Goal: Information Seeking & Learning: Check status

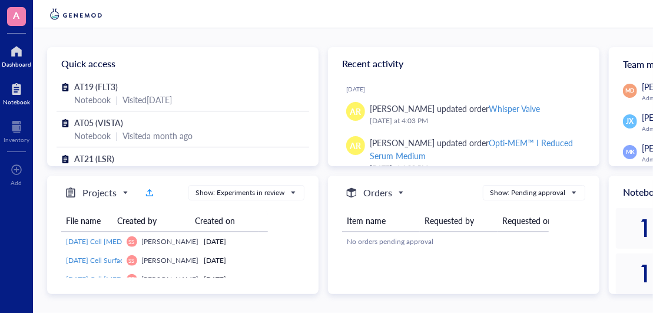
click at [21, 88] on div at bounding box center [16, 89] width 27 height 19
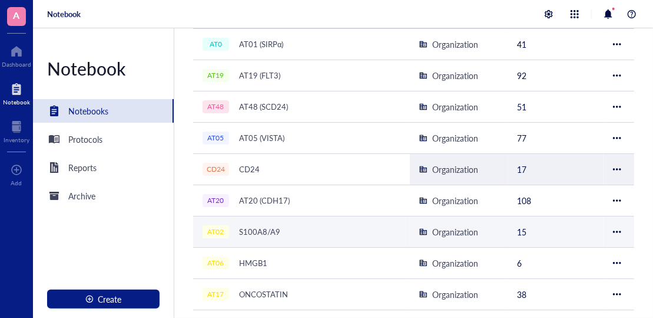
scroll to position [177, 0]
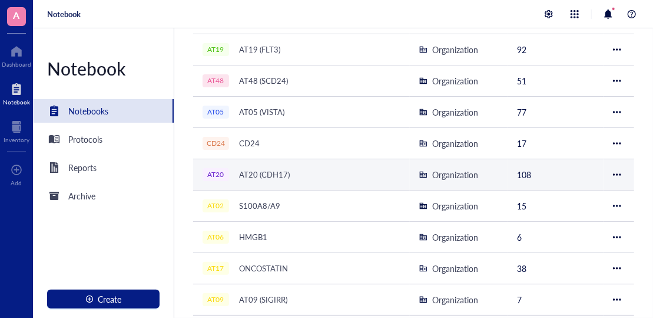
click at [235, 173] on div "AT20 (CDH17)" at bounding box center [264, 174] width 61 height 16
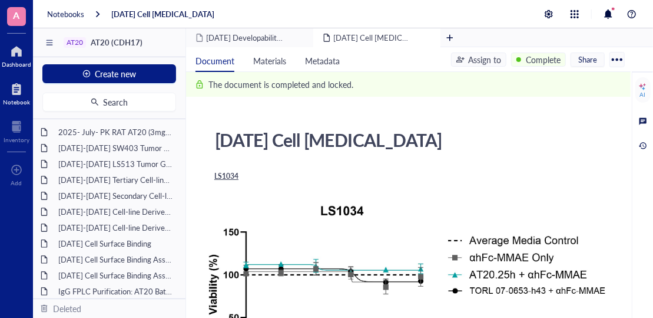
click at [17, 55] on div at bounding box center [16, 51] width 29 height 19
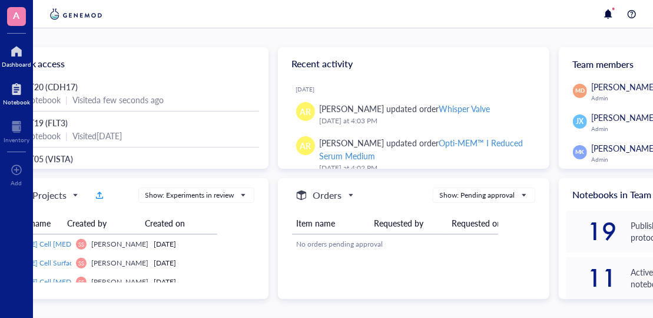
click at [19, 88] on div at bounding box center [16, 89] width 27 height 19
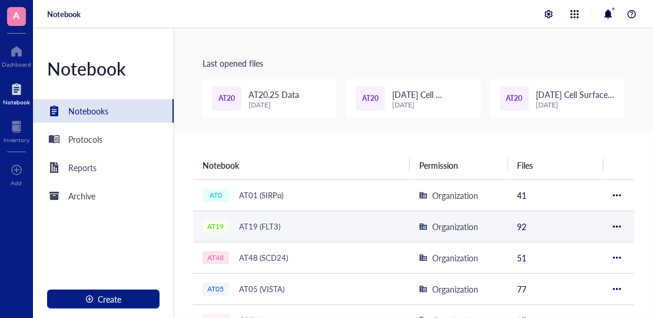
click at [266, 220] on div "AT19 (FLT3)" at bounding box center [260, 226] width 52 height 16
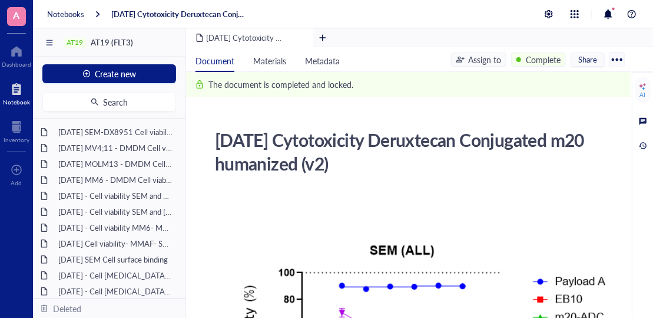
click at [15, 83] on div at bounding box center [16, 89] width 27 height 19
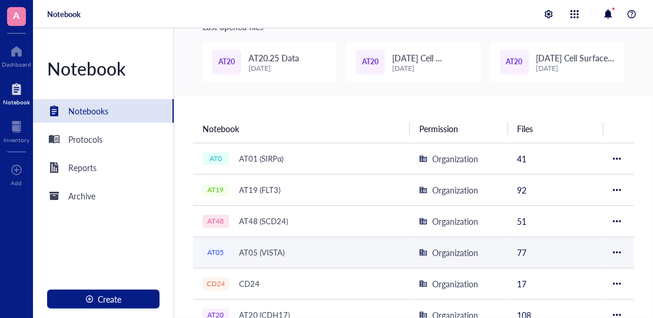
scroll to position [118, 0]
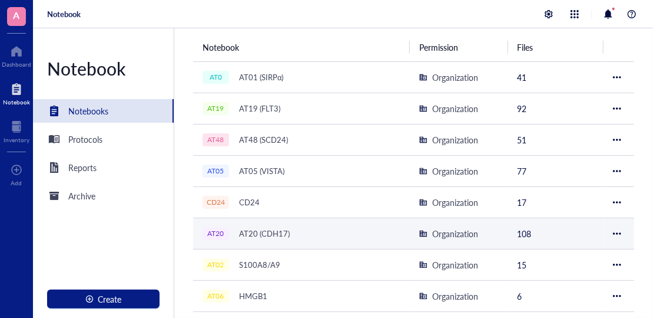
click at [259, 227] on div "AT20 (CDH17)" at bounding box center [264, 233] width 61 height 16
